Goal: Check status: Check status

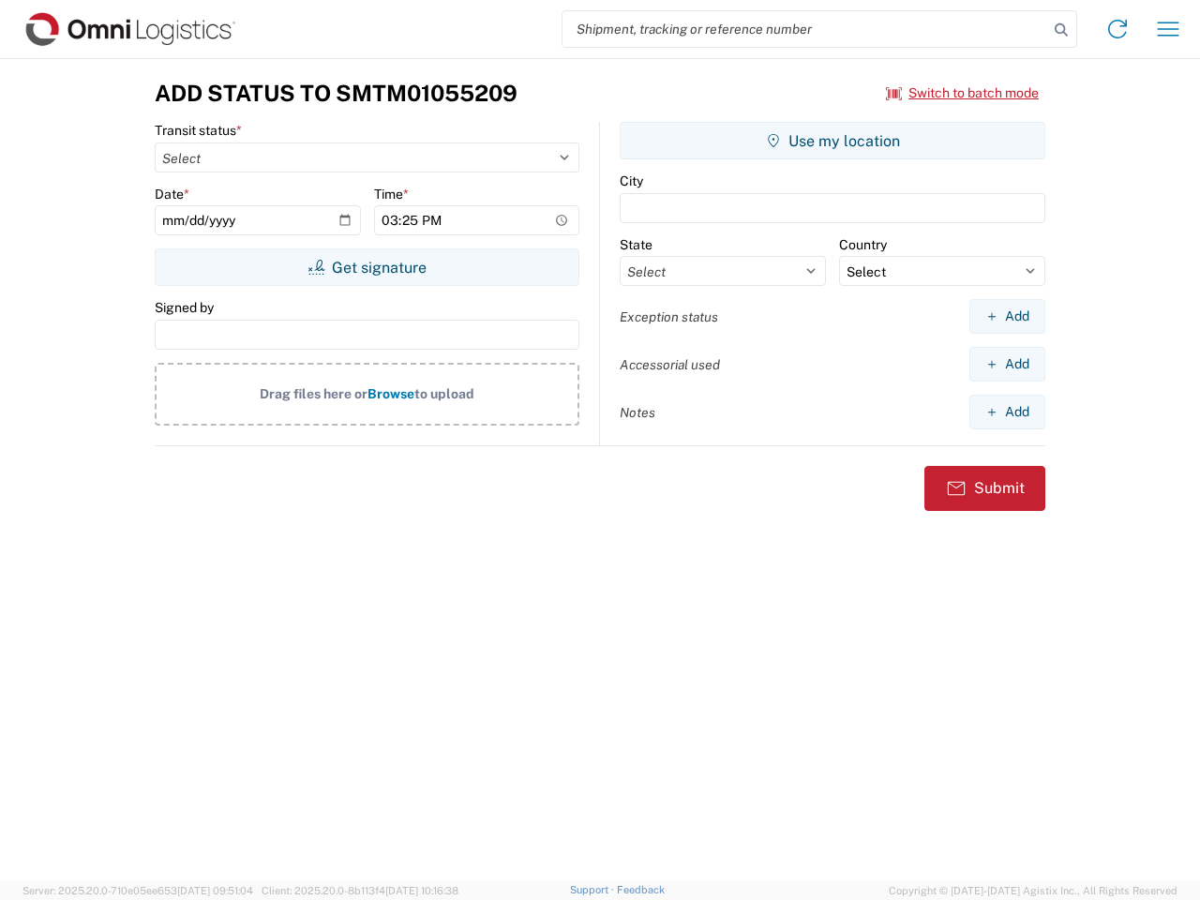
click at [805, 29] on input "search" at bounding box center [804, 29] width 485 height 36
click at [1061, 30] on icon at bounding box center [1061, 30] width 26 height 26
click at [1117, 29] on icon at bounding box center [1117, 29] width 30 height 30
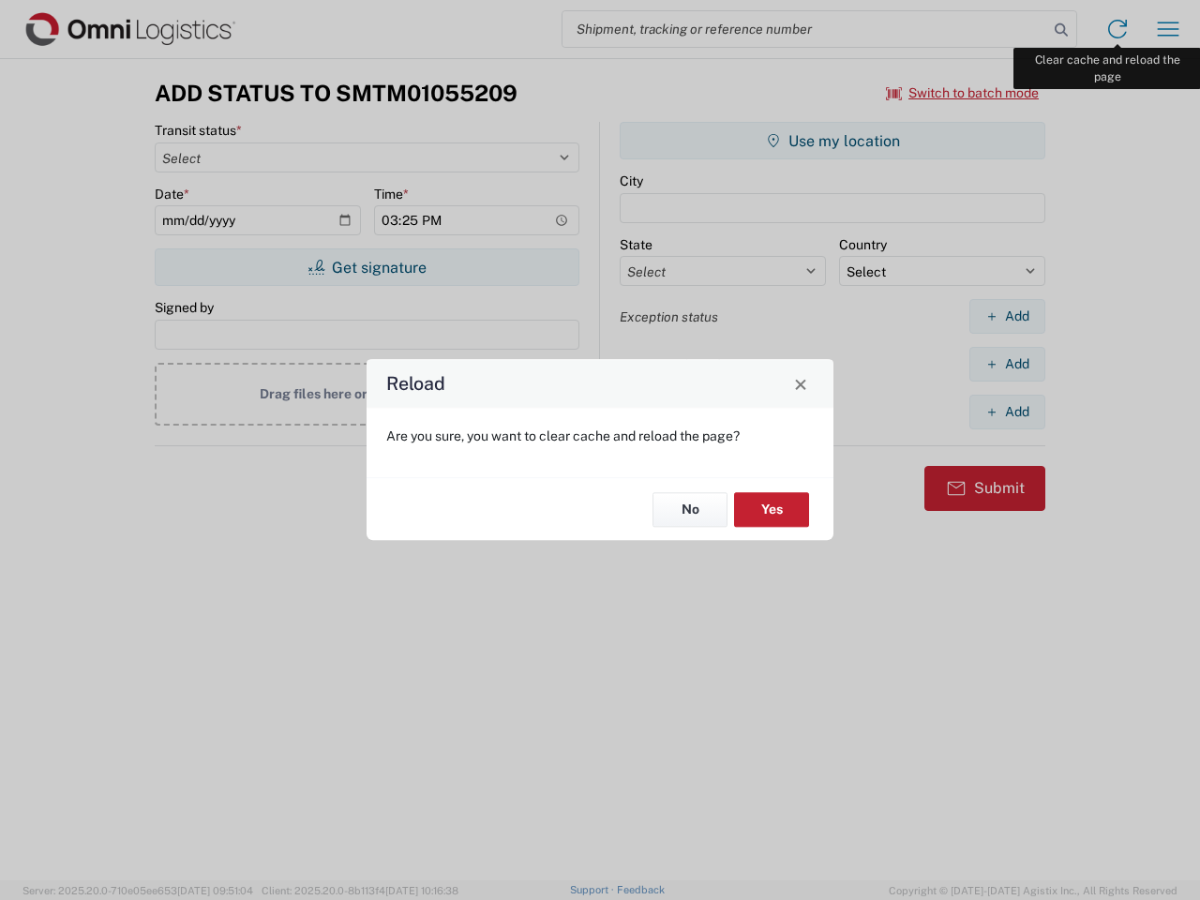
click at [1168, 29] on div "Reload Are you sure, you want to clear cache and reload the page? No Yes" at bounding box center [600, 450] width 1200 height 900
click at [962, 93] on div "Reload Are you sure, you want to clear cache and reload the page? No Yes" at bounding box center [600, 450] width 1200 height 900
click at [366, 267] on div "Reload Are you sure, you want to clear cache and reload the page? No Yes" at bounding box center [600, 450] width 1200 height 900
click at [832, 141] on div "Reload Are you sure, you want to clear cache and reload the page? No Yes" at bounding box center [600, 450] width 1200 height 900
click at [1006, 316] on div "Reload Are you sure, you want to clear cache and reload the page? No Yes" at bounding box center [600, 450] width 1200 height 900
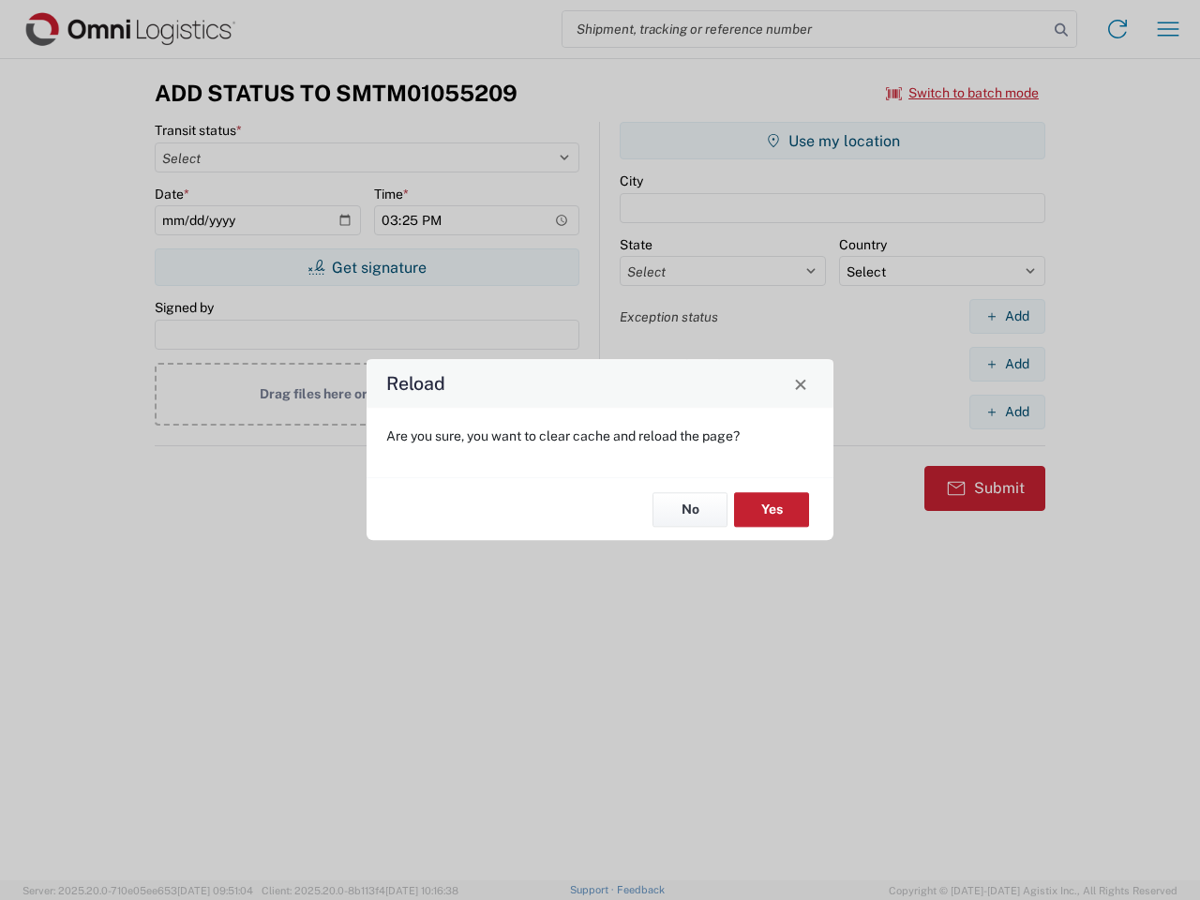
click at [1006, 364] on div "Reload Are you sure, you want to clear cache and reload the page? No Yes" at bounding box center [600, 450] width 1200 height 900
click at [1006, 411] on div "Reload Are you sure, you want to clear cache and reload the page? No Yes" at bounding box center [600, 450] width 1200 height 900
